Goal: Task Accomplishment & Management: Use online tool/utility

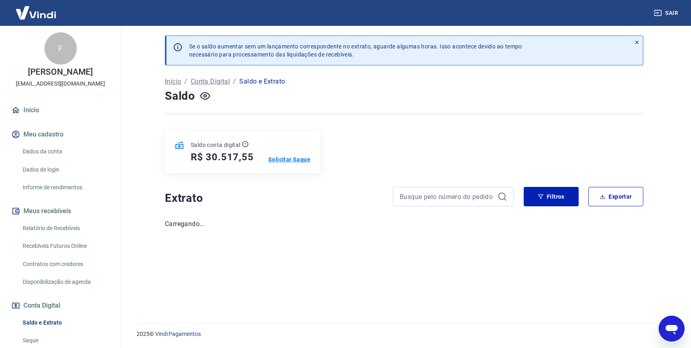
click at [281, 160] on p "Solicitar Saque" at bounding box center [289, 160] width 42 height 8
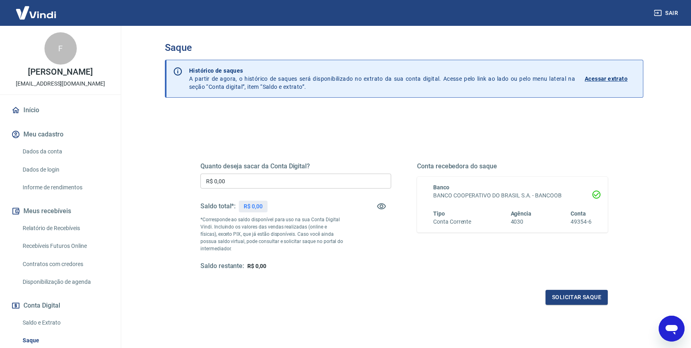
click at [269, 183] on input "R$ 0,00" at bounding box center [295, 181] width 191 height 15
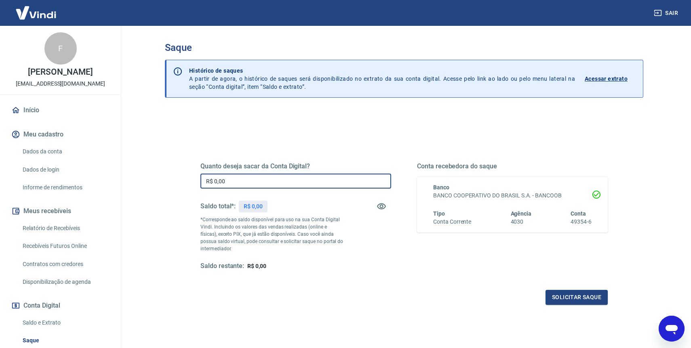
click at [269, 183] on input "R$ 0,00" at bounding box center [295, 181] width 191 height 15
type input "R$ 30.000,00"
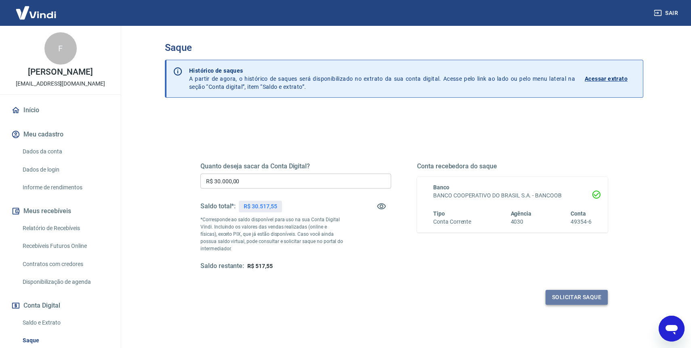
click at [566, 293] on button "Solicitar saque" at bounding box center [577, 297] width 62 height 15
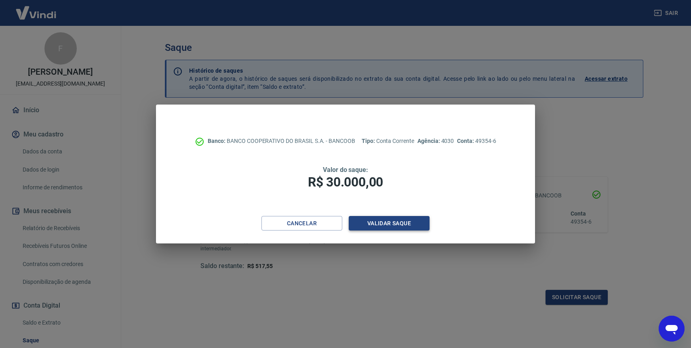
click at [385, 222] on button "Validar saque" at bounding box center [389, 223] width 81 height 15
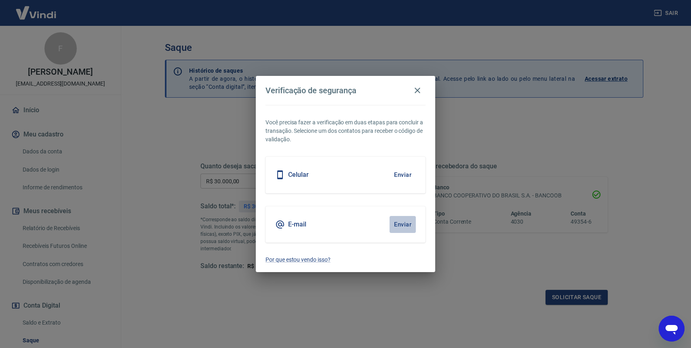
click at [406, 224] on button "Enviar" at bounding box center [403, 224] width 26 height 17
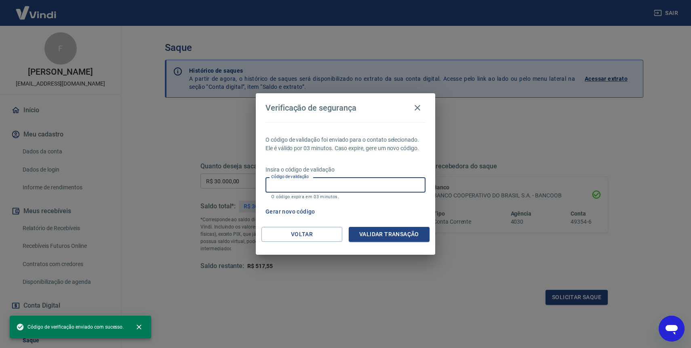
click at [353, 185] on input "Código de validação" at bounding box center [346, 184] width 160 height 15
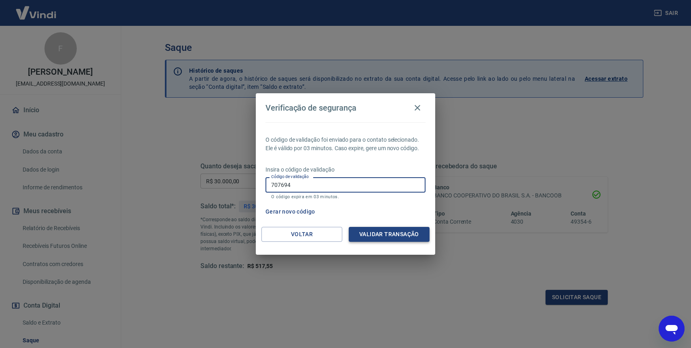
type input "707694"
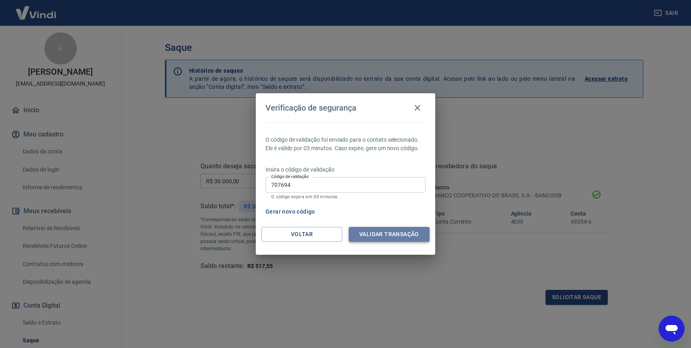
click at [410, 239] on button "Validar transação" at bounding box center [389, 234] width 81 height 15
